Goal: Task Accomplishment & Management: Use online tool/utility

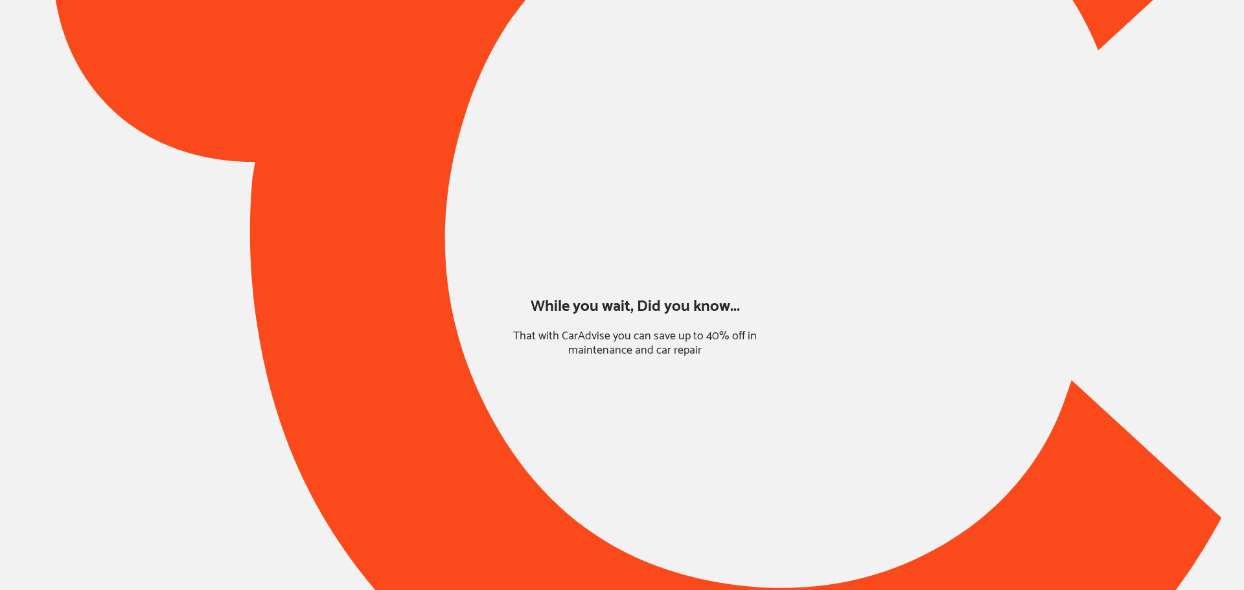
type input "*****"
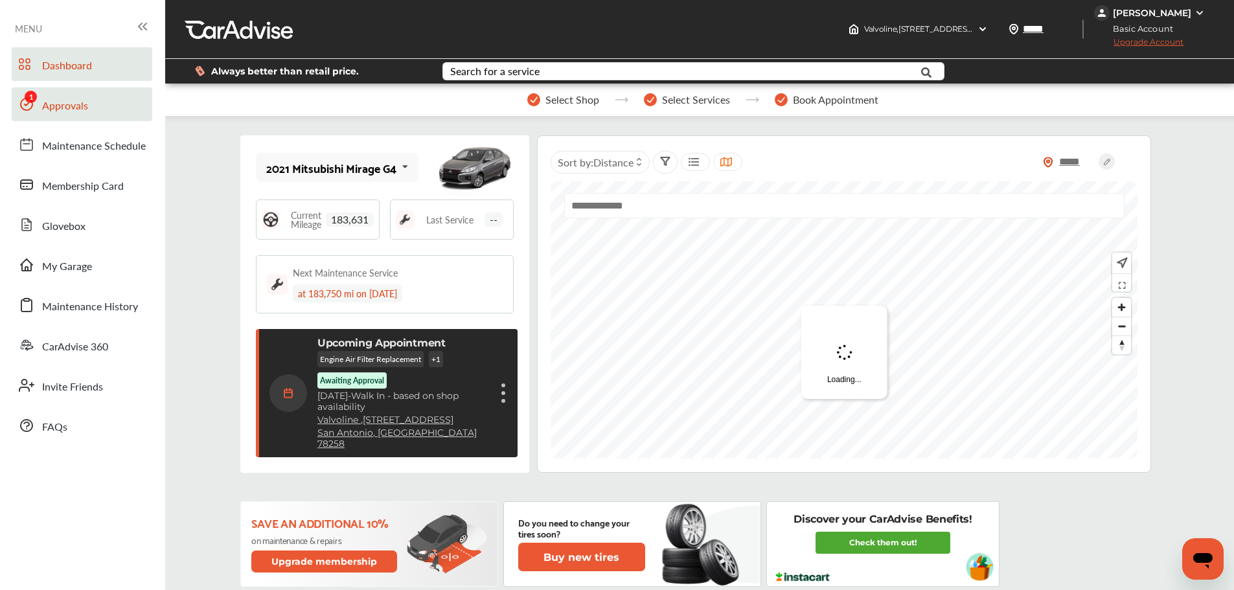
drag, startPoint x: 58, startPoint y: 117, endPoint x: 74, endPoint y: 114, distance: 16.4
click at [58, 117] on link "Approvals" at bounding box center [82, 104] width 141 height 34
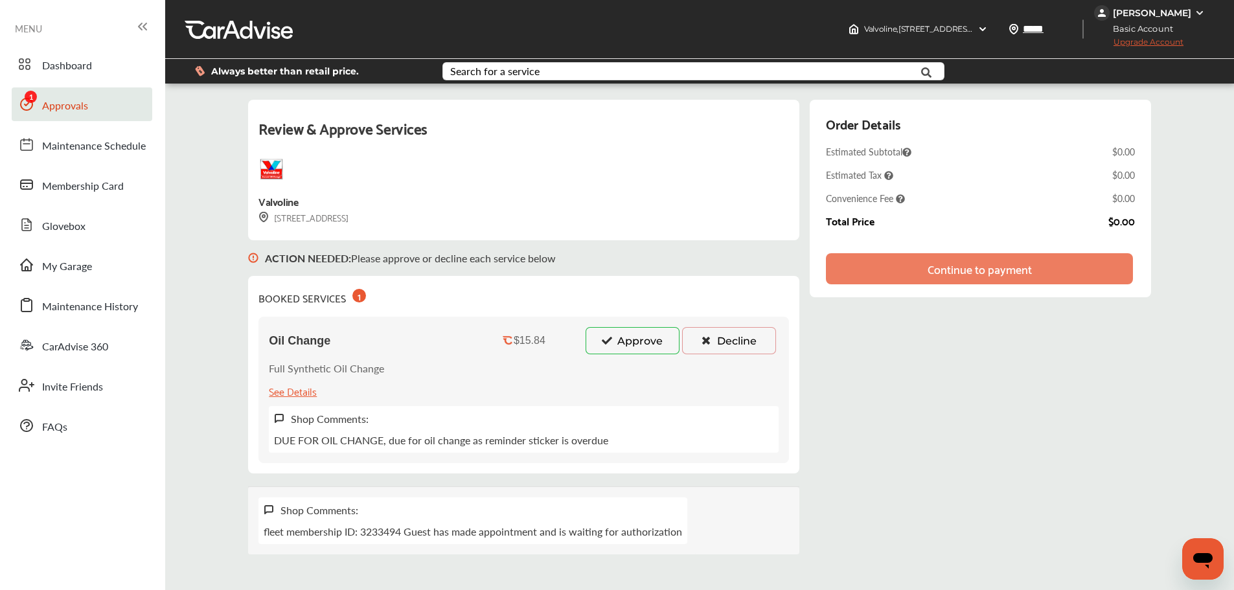
click at [644, 336] on button "Approve" at bounding box center [633, 340] width 94 height 27
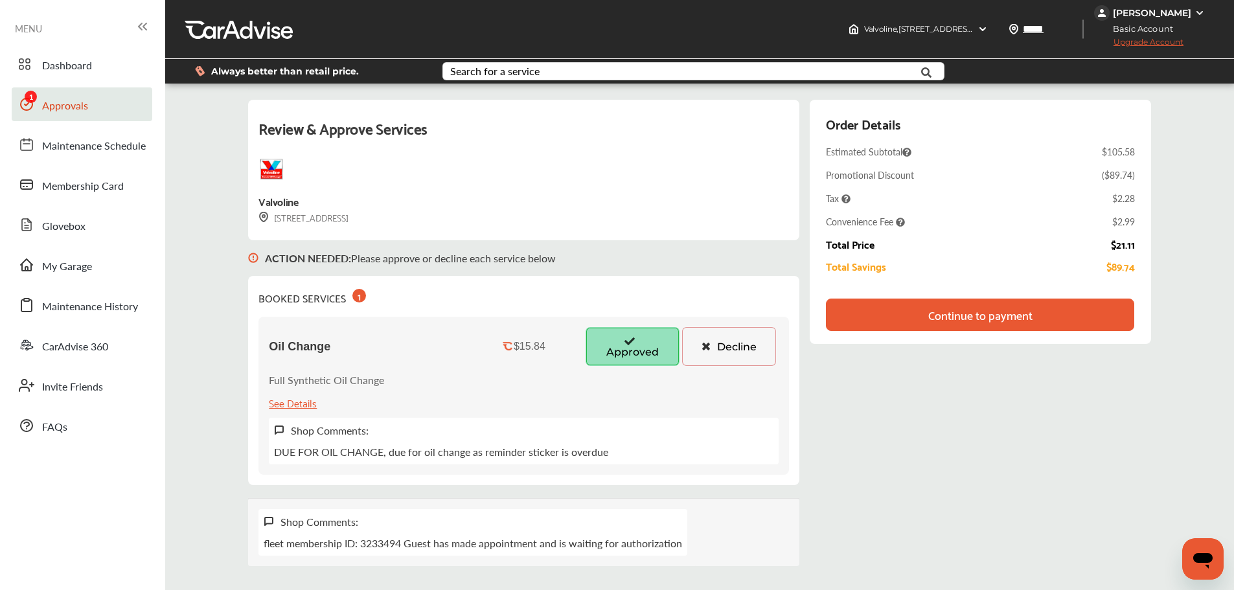
click at [967, 311] on div "Continue to payment" at bounding box center [981, 314] width 104 height 13
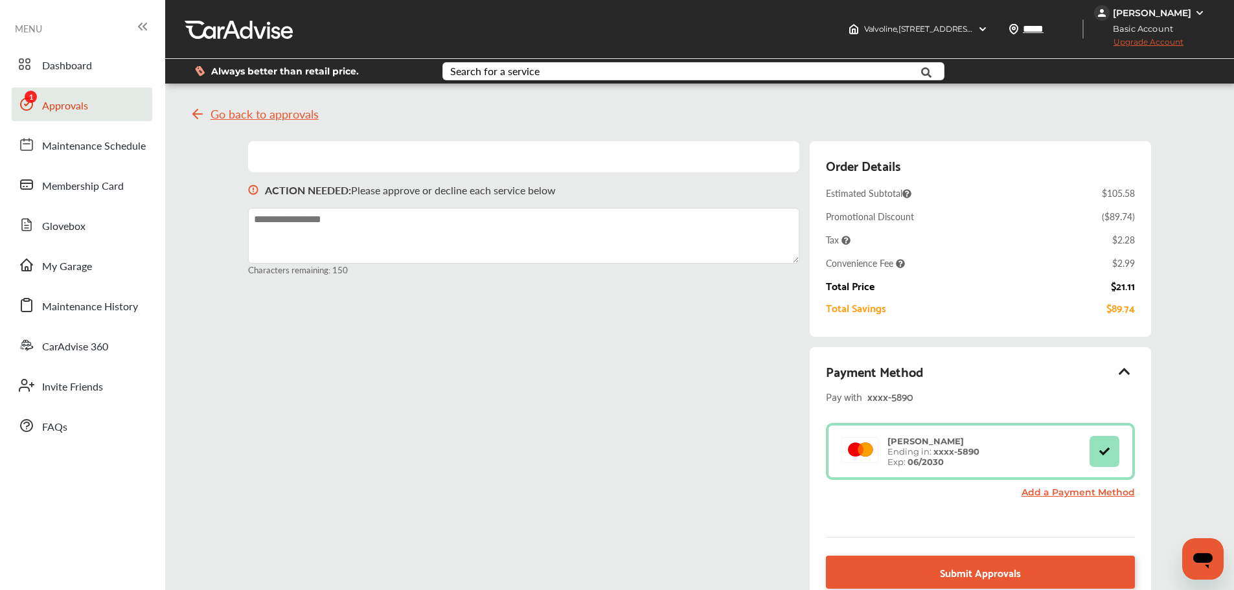
scroll to position [179, 0]
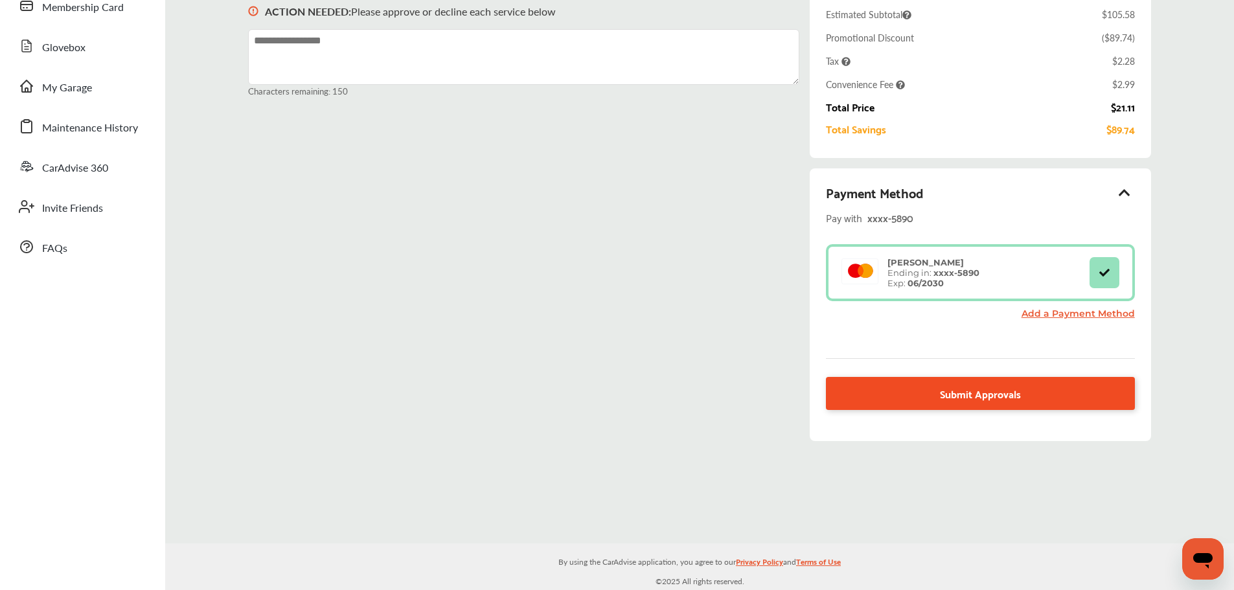
click at [1061, 396] on link "Submit Approvals" at bounding box center [980, 393] width 308 height 33
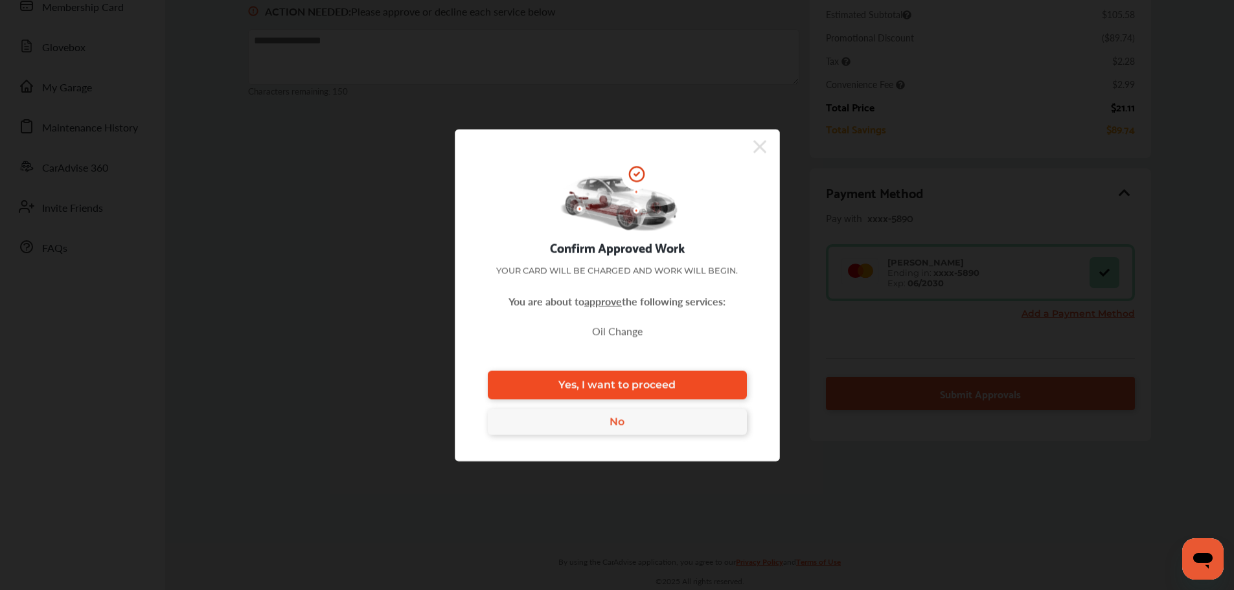
click at [736, 384] on link "Yes, I want to proceed" at bounding box center [617, 385] width 259 height 29
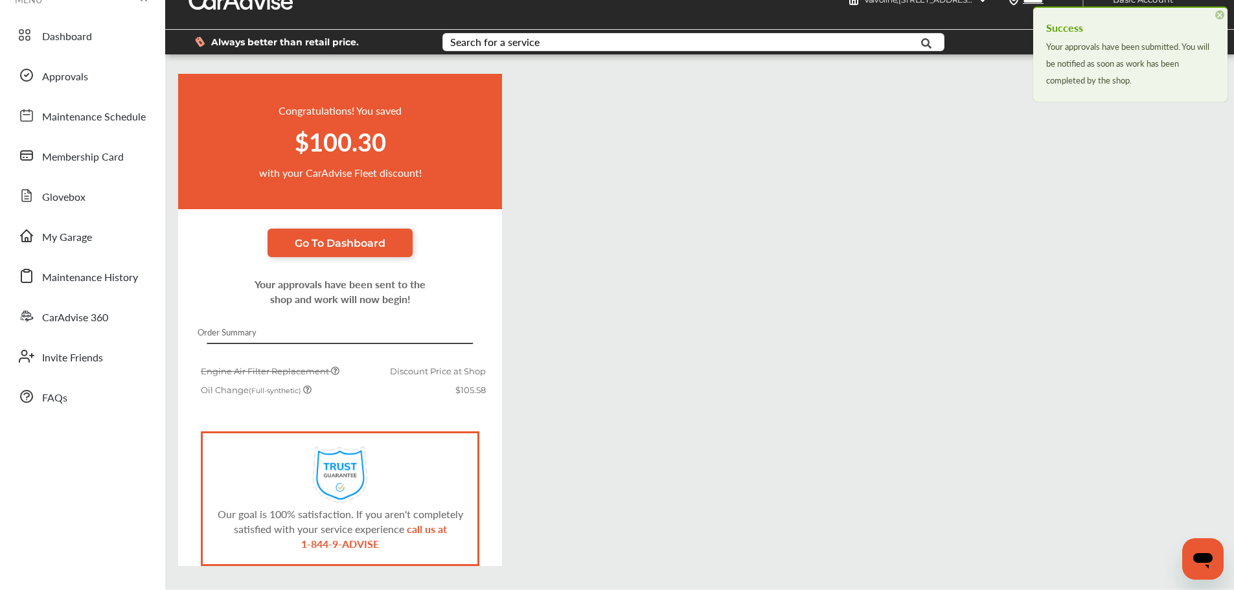
scroll to position [75, 0]
